Goal: Information Seeking & Learning: Learn about a topic

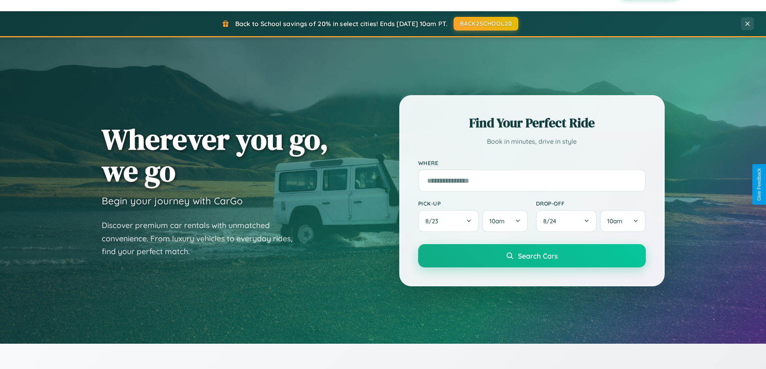
scroll to position [1547, 0]
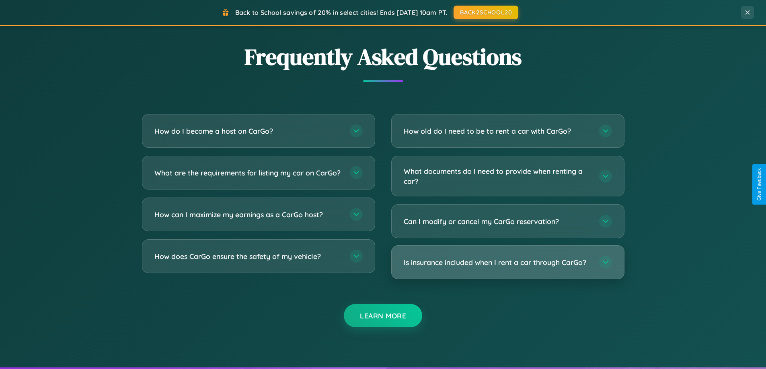
click at [507, 262] on h3 "Is insurance included when I rent a car through CarGo?" at bounding box center [497, 263] width 187 height 10
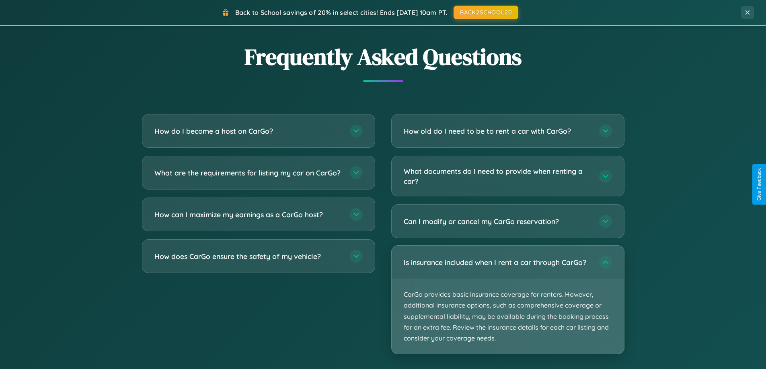
click at [507, 300] on p "CarGo provides basic insurance coverage for renters. However, additional insura…" at bounding box center [508, 316] width 232 height 75
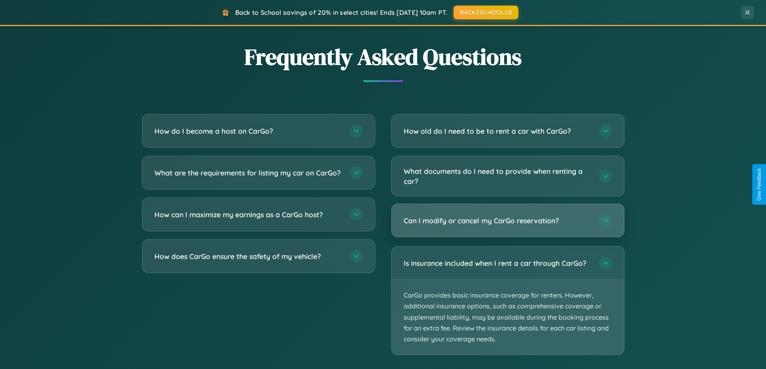
click at [507, 221] on h3 "Can I modify or cancel my CarGo reservation?" at bounding box center [497, 221] width 187 height 10
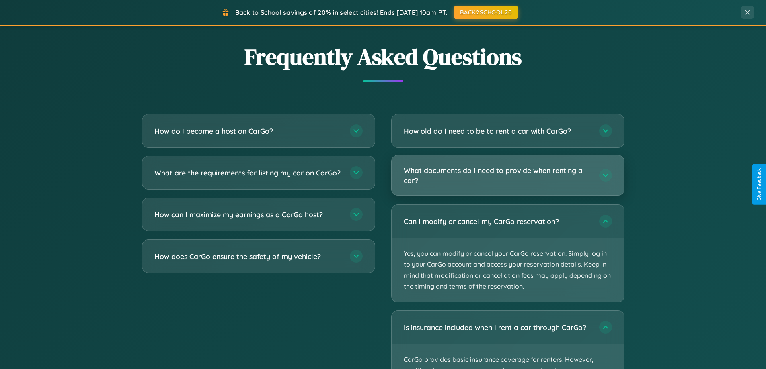
click at [507, 176] on h3 "What documents do I need to provide when renting a car?" at bounding box center [497, 176] width 187 height 20
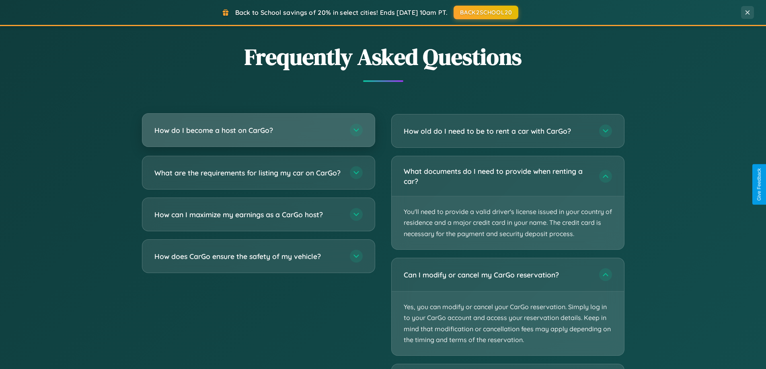
click at [258, 131] on h3 "How do I become a host on CarGo?" at bounding box center [247, 130] width 187 height 10
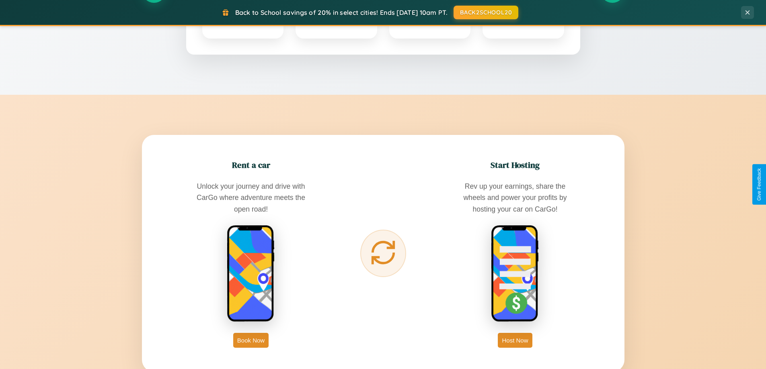
scroll to position [0, 0]
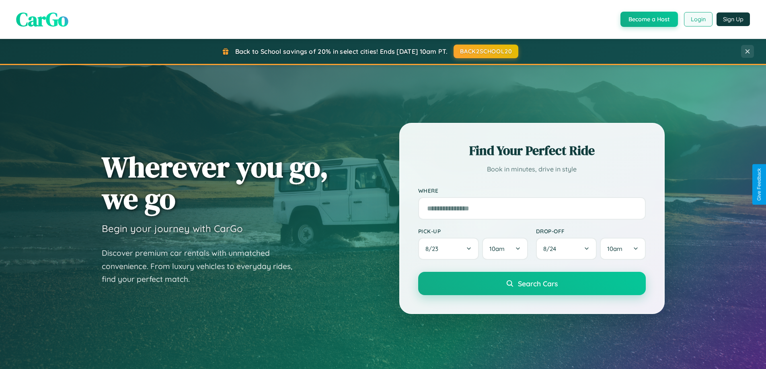
click at [697, 19] on button "Login" at bounding box center [698, 19] width 29 height 14
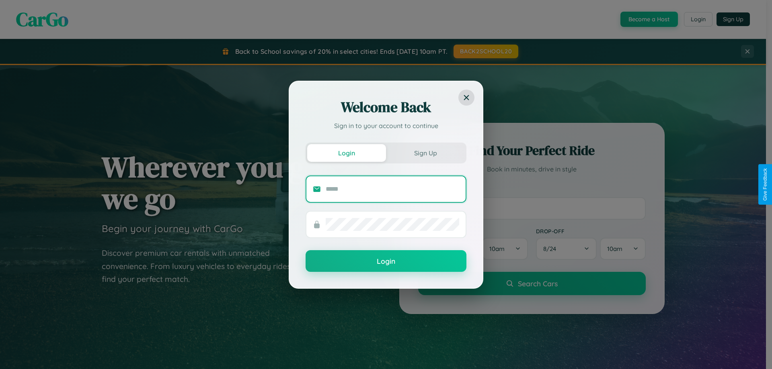
click at [392, 189] on input "text" at bounding box center [392, 189] width 133 height 13
type input "**********"
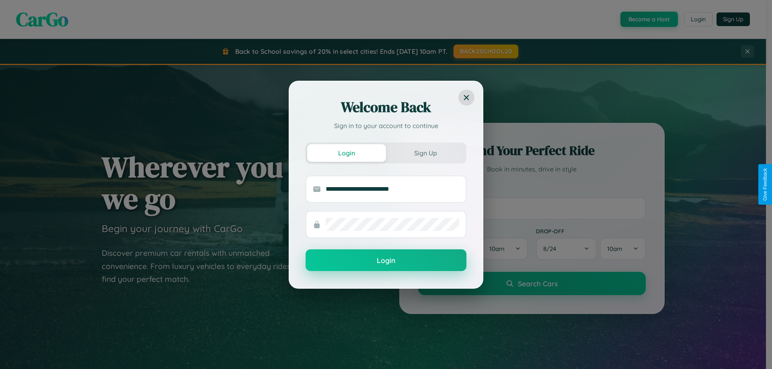
click at [386, 261] on button "Login" at bounding box center [385, 261] width 161 height 22
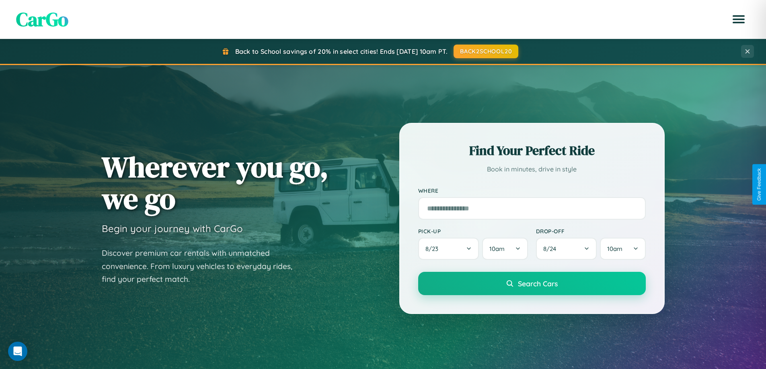
scroll to position [24, 0]
